Goal: Task Accomplishment & Management: Complete application form

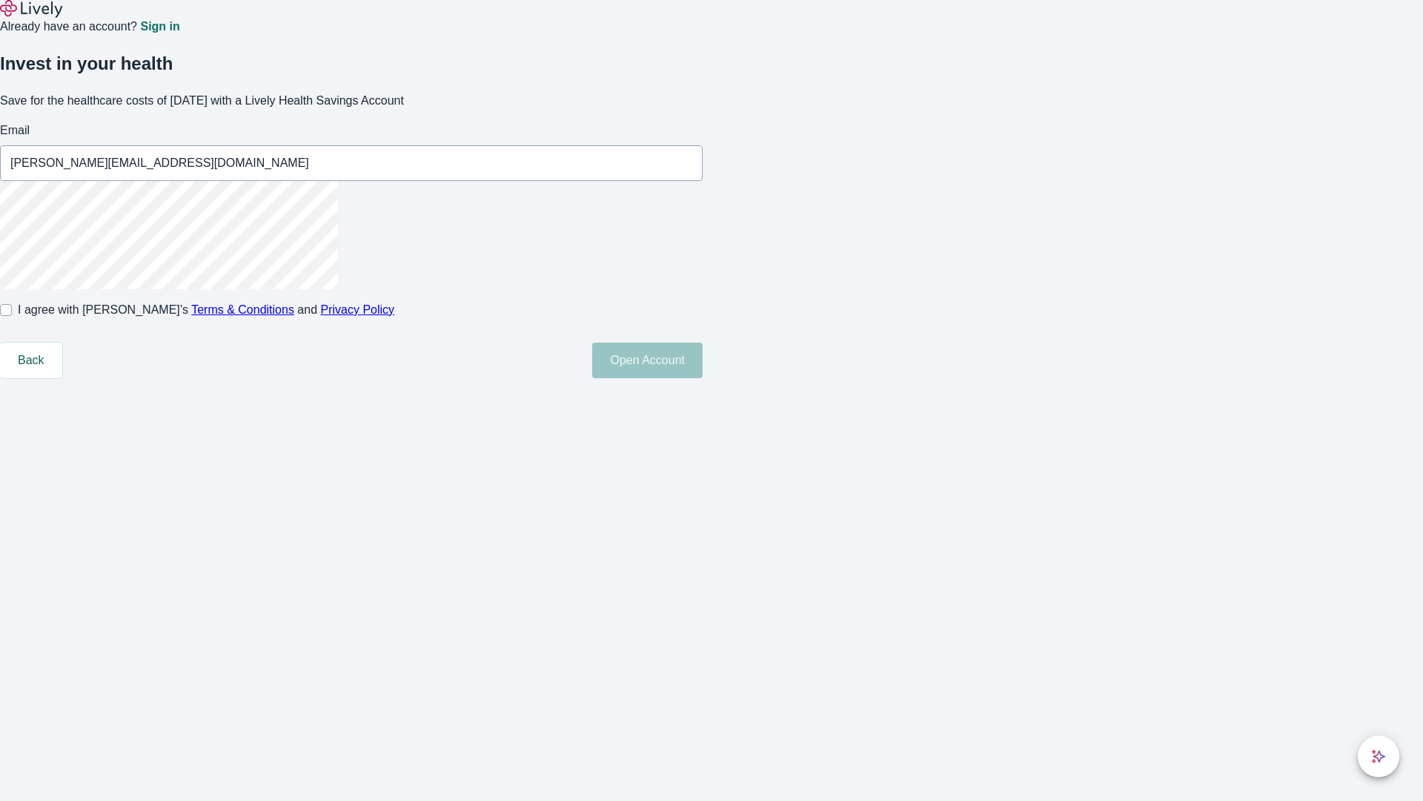
click at [12, 316] on input "I agree with Lively’s Terms & Conditions and Privacy Policy" at bounding box center [6, 310] width 12 height 12
checkbox input "true"
click at [703, 378] on button "Open Account" at bounding box center [647, 360] width 110 height 36
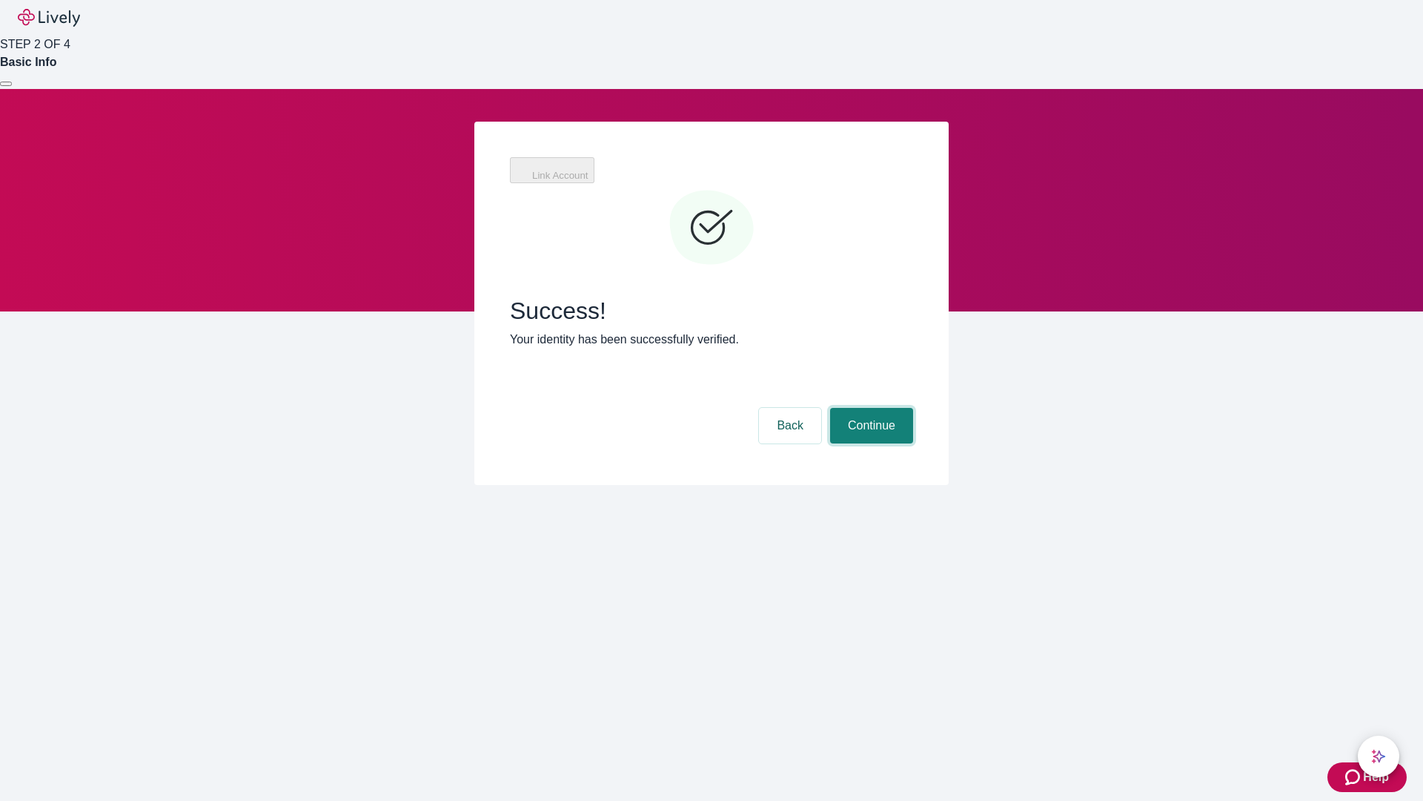
click at [870, 408] on button "Continue" at bounding box center [871, 426] width 83 height 36
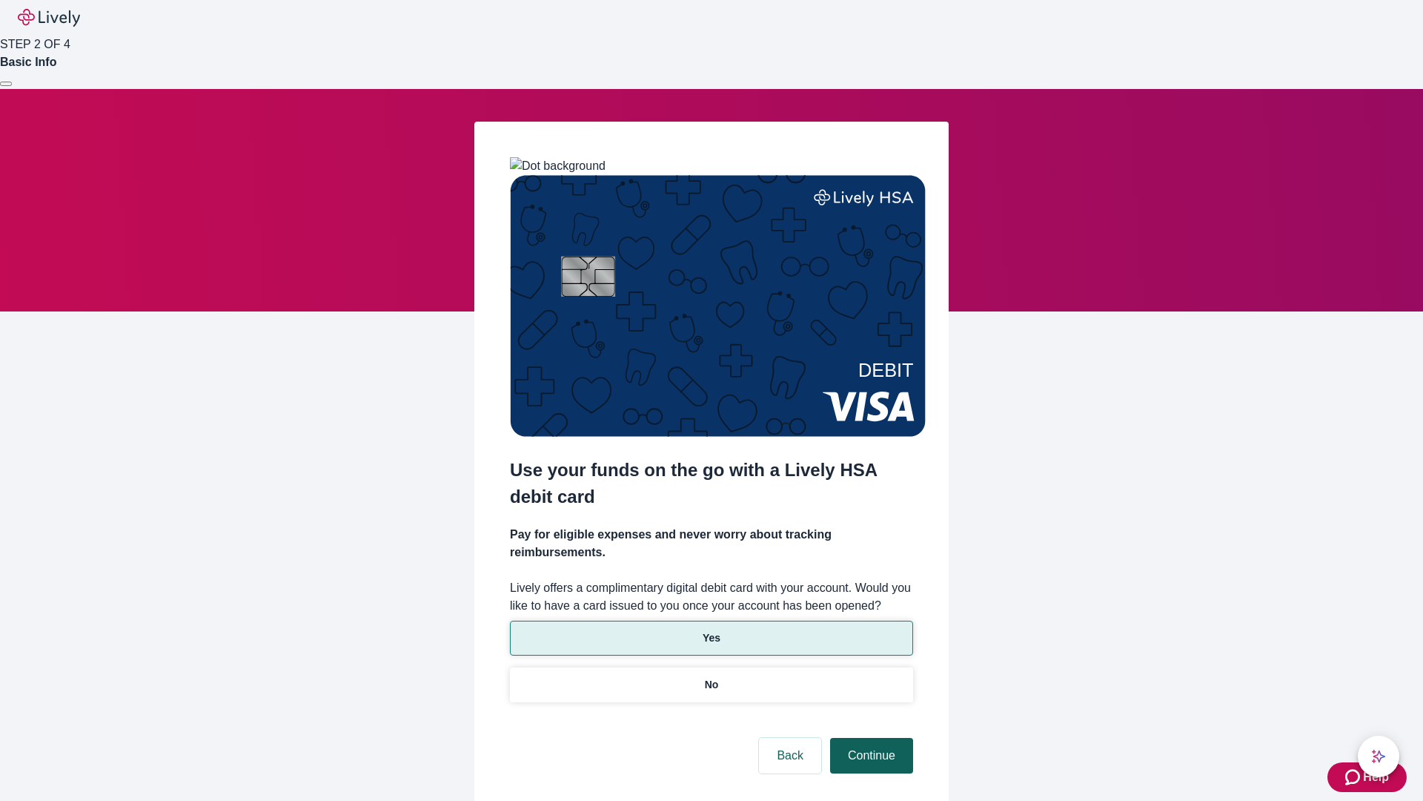
click at [711, 677] on p "No" at bounding box center [712, 685] width 14 height 16
click at [870, 738] on button "Continue" at bounding box center [871, 756] width 83 height 36
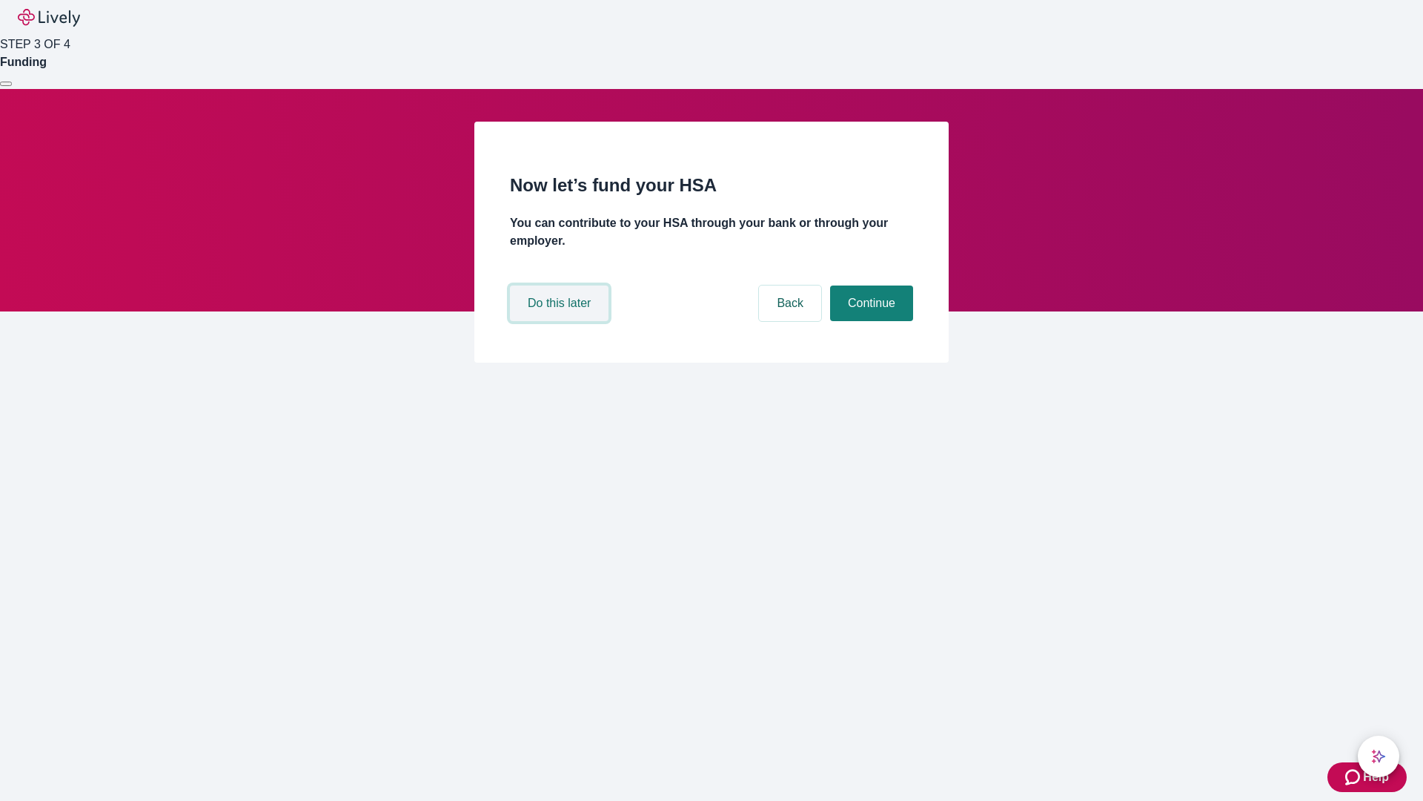
click at [561, 321] on button "Do this later" at bounding box center [559, 303] width 99 height 36
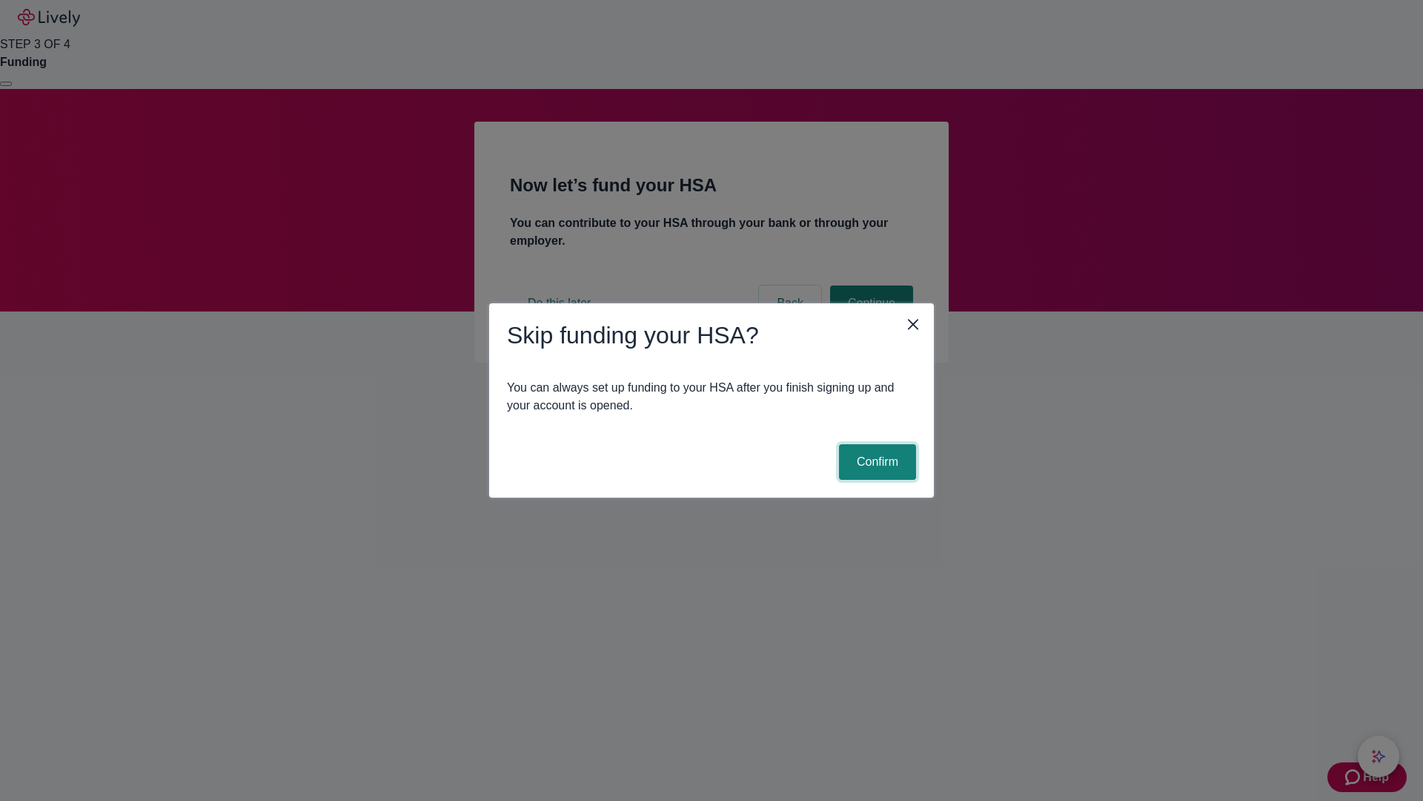
click at [875, 462] on button "Confirm" at bounding box center [877, 462] width 77 height 36
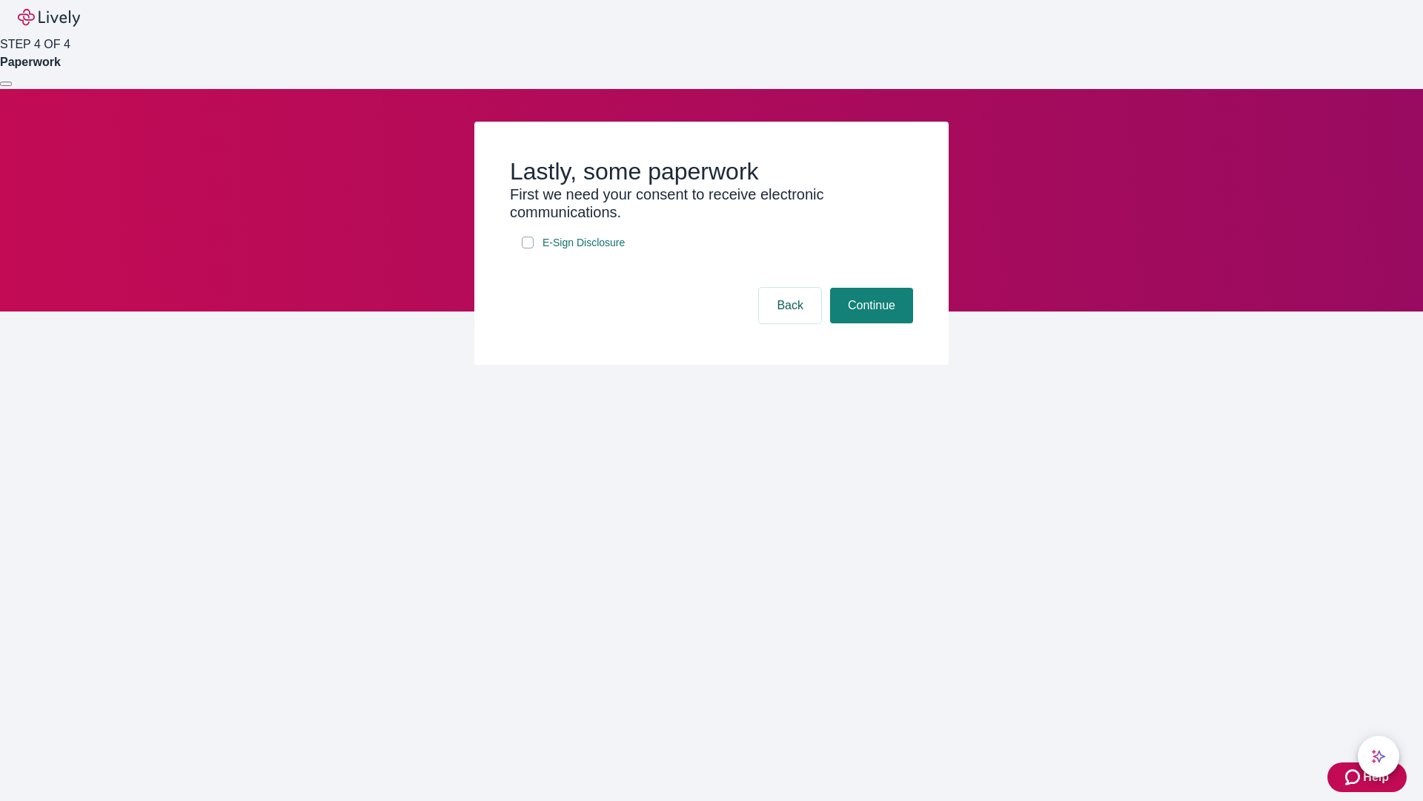
click at [528, 248] on input "E-Sign Disclosure" at bounding box center [528, 242] width 12 height 12
checkbox input "true"
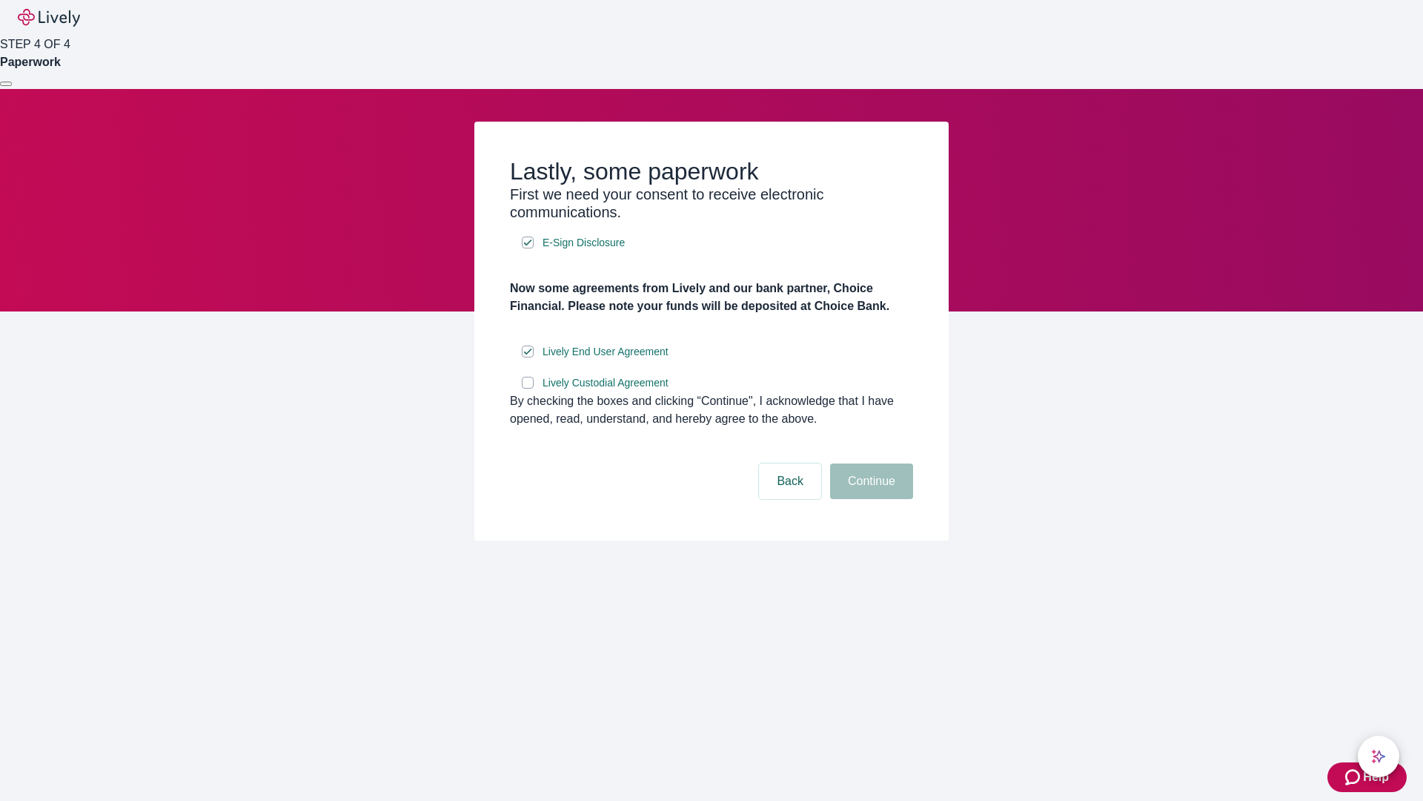
click at [528, 388] on input "Lively Custodial Agreement" at bounding box center [528, 383] width 12 height 12
checkbox input "true"
click at [870, 499] on button "Continue" at bounding box center [871, 481] width 83 height 36
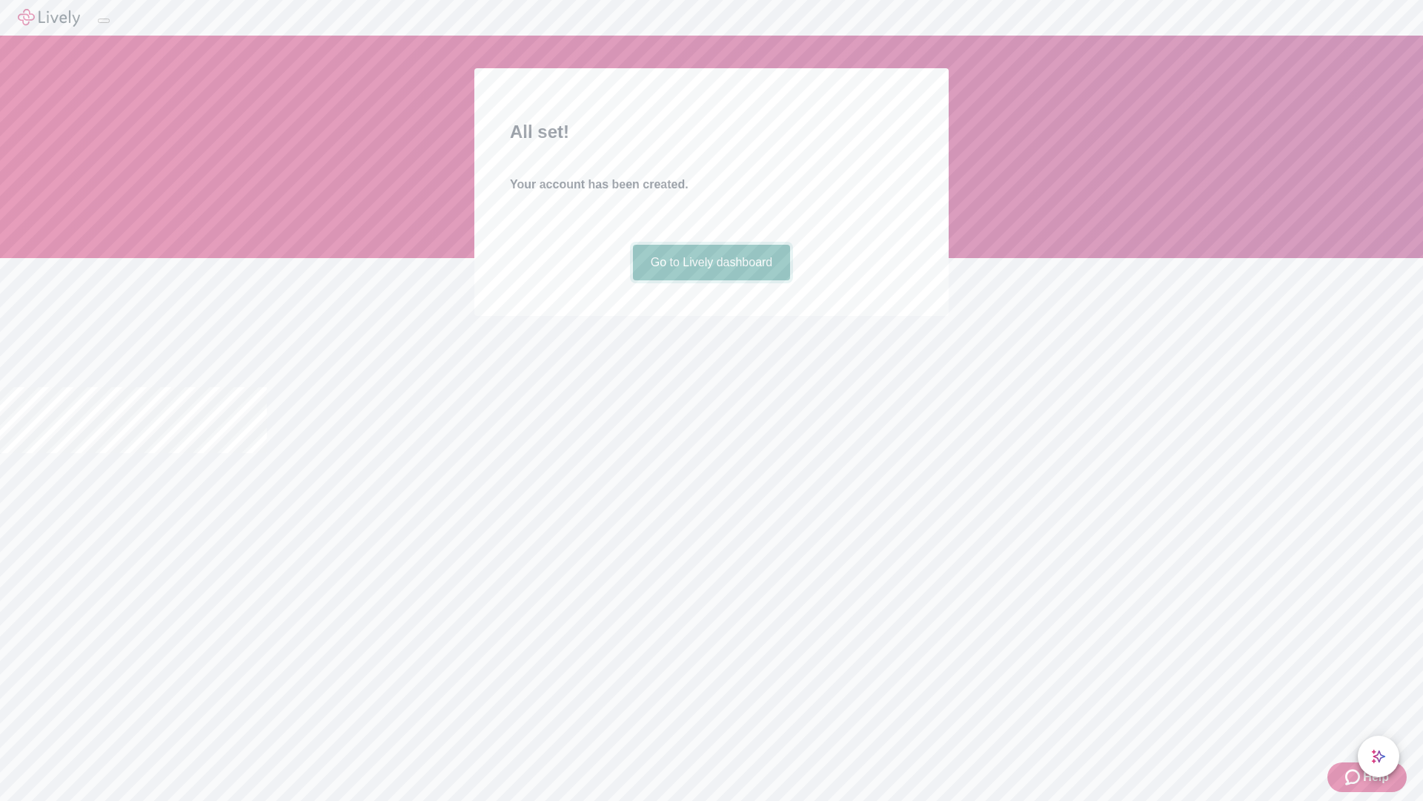
click at [711, 280] on link "Go to Lively dashboard" at bounding box center [712, 263] width 158 height 36
